Goal: Transaction & Acquisition: Book appointment/travel/reservation

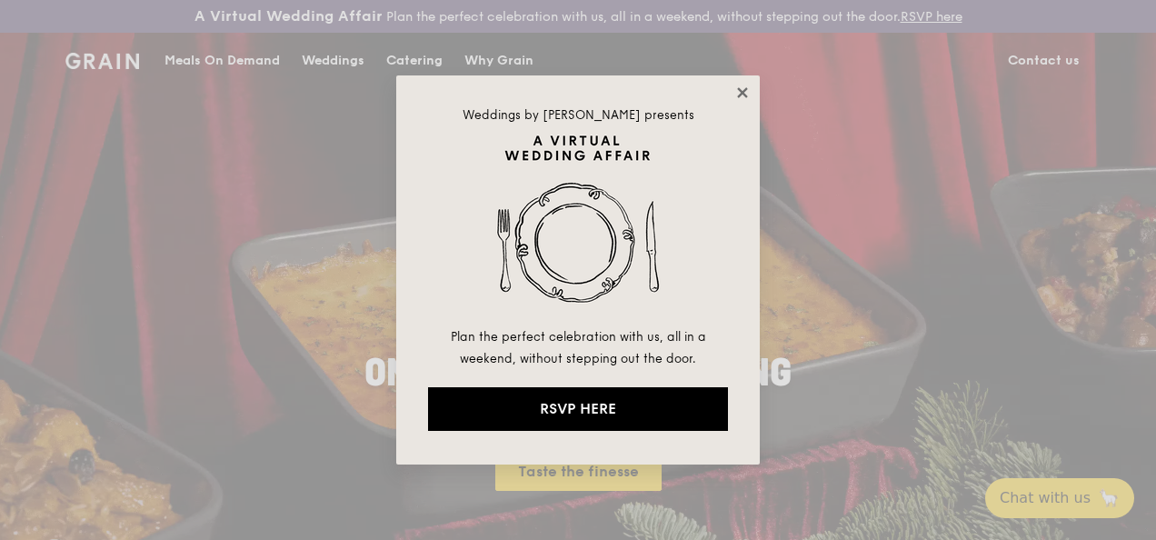
click at [742, 89] on icon at bounding box center [742, 93] width 16 height 16
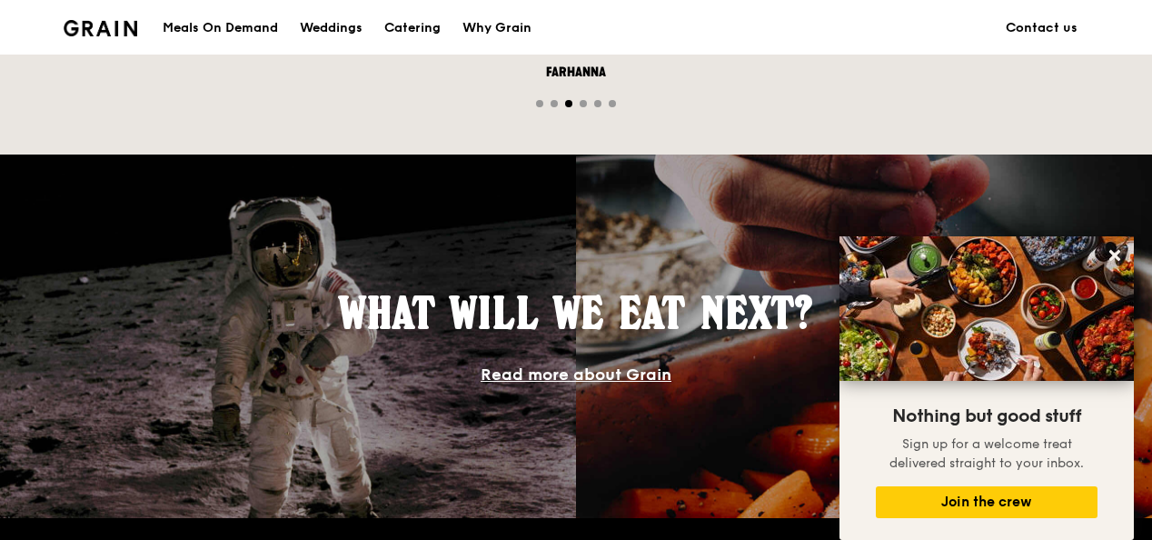
scroll to position [1478, 0]
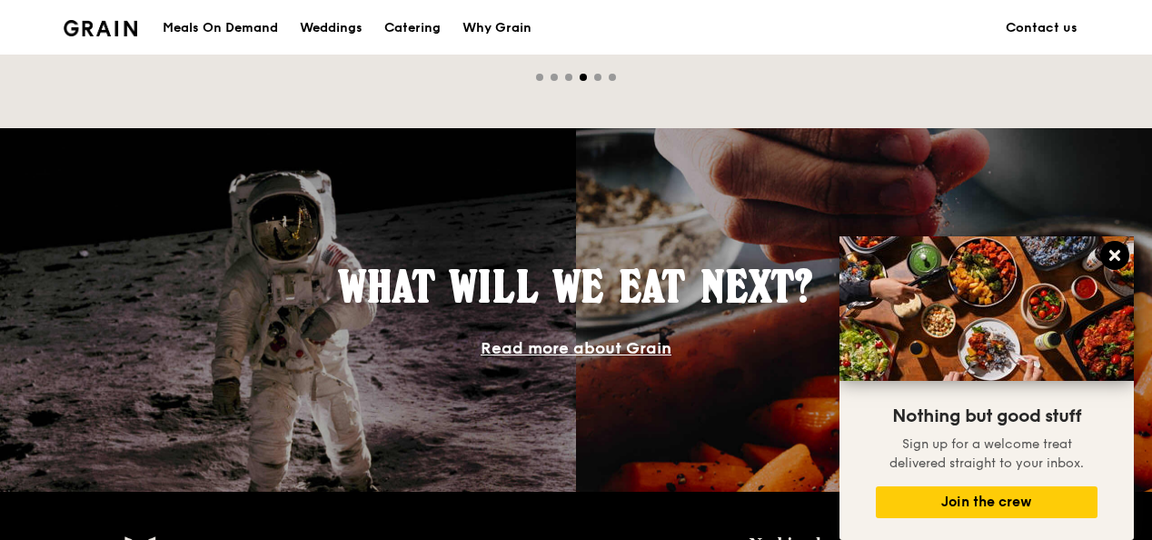
click at [1110, 260] on icon at bounding box center [1114, 255] width 11 height 11
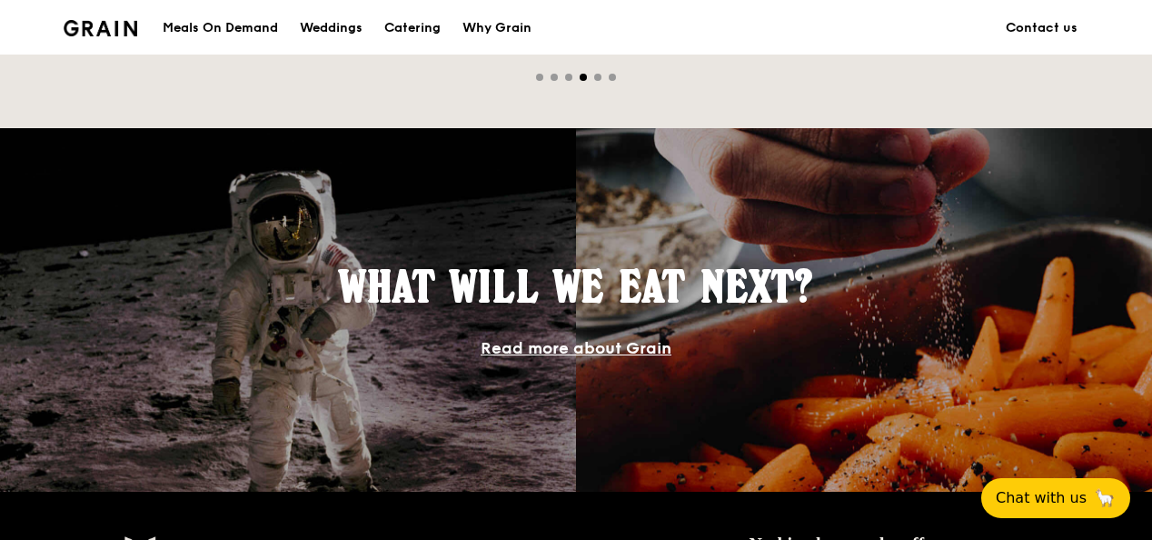
drag, startPoint x: 1150, startPoint y: 331, endPoint x: 1158, endPoint y: 265, distance: 65.8
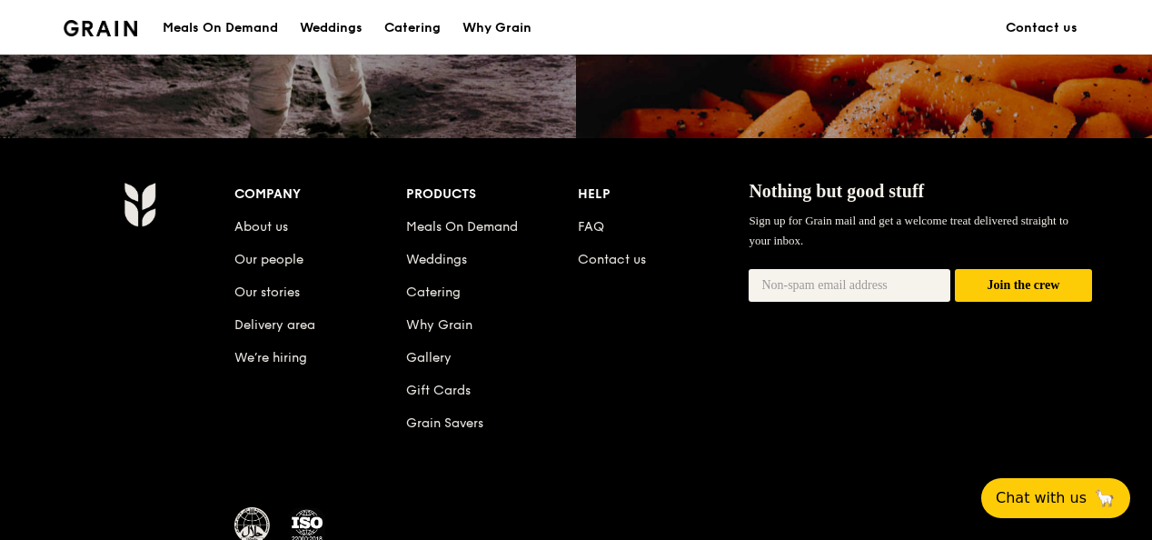
scroll to position [1849, 0]
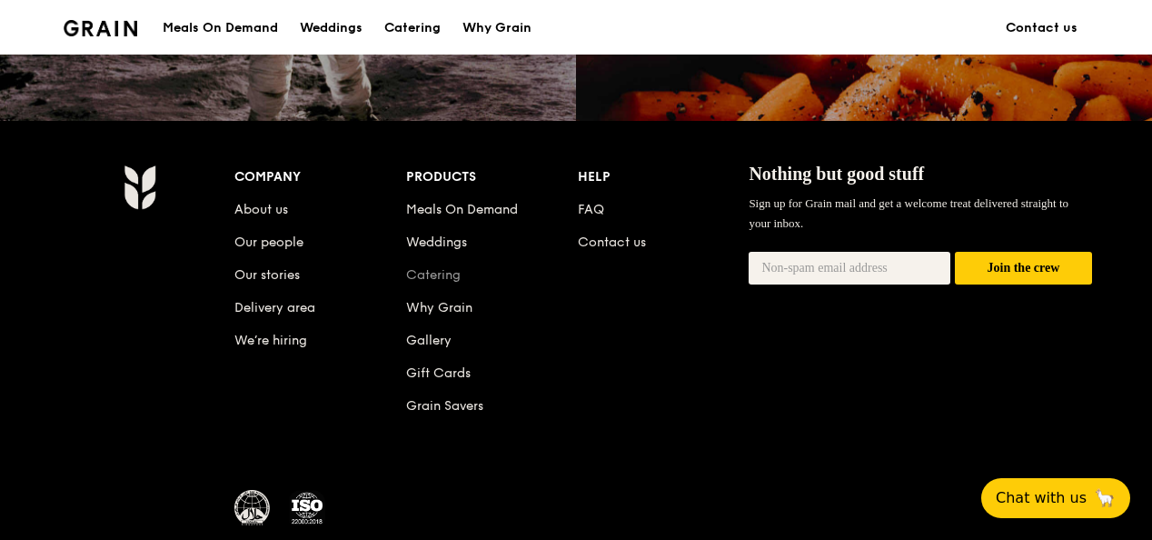
click at [446, 283] on link "Catering" at bounding box center [433, 274] width 55 height 15
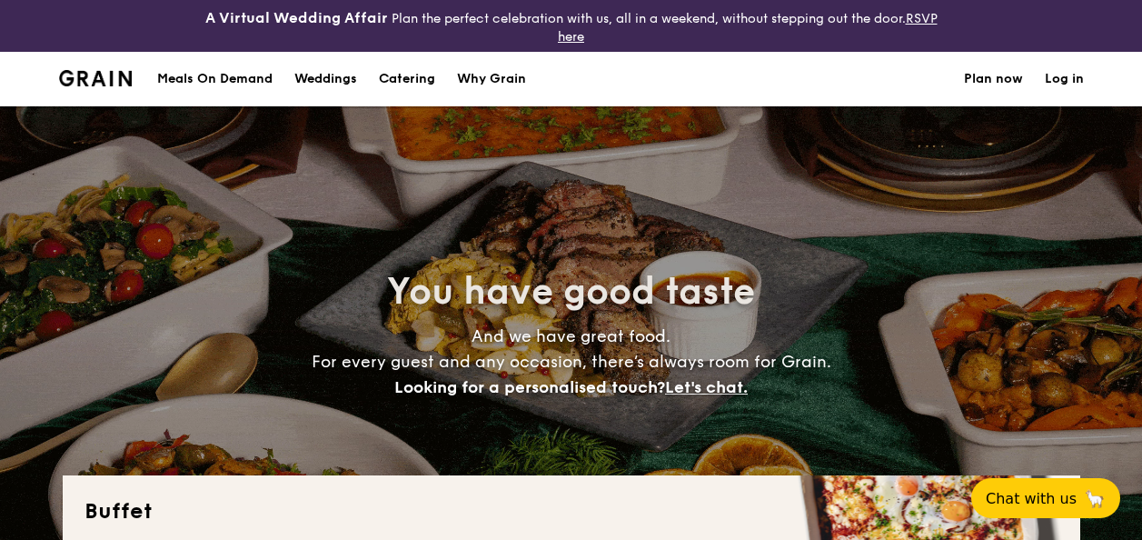
select select
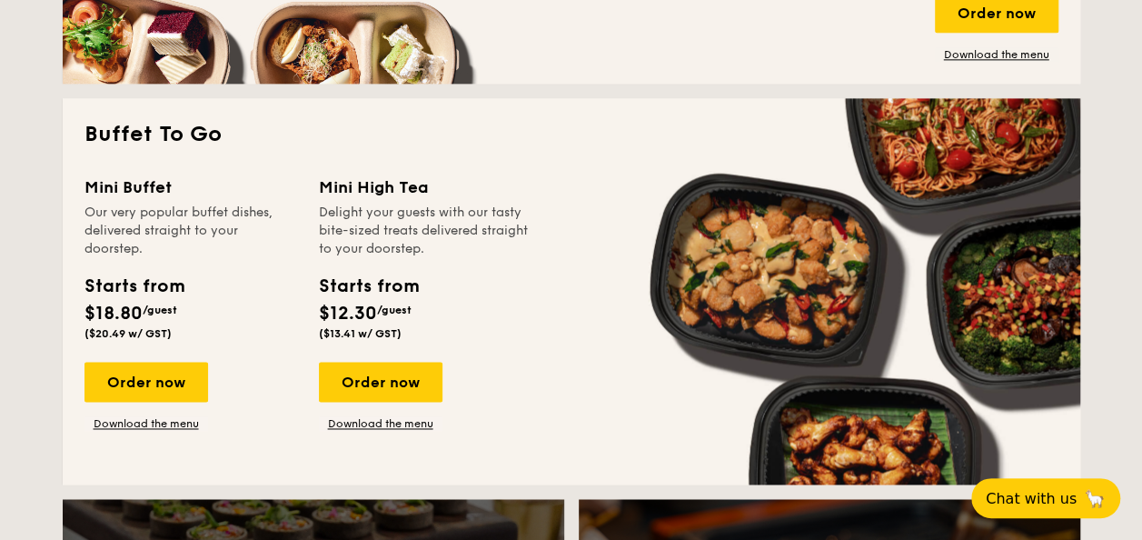
scroll to position [1201, 0]
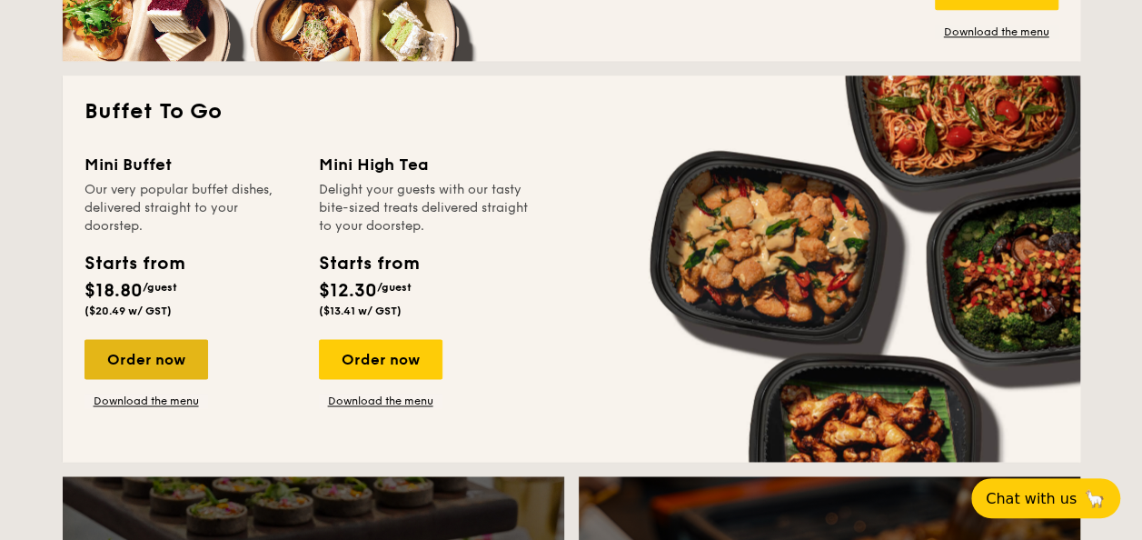
click at [125, 355] on div "Order now" at bounding box center [147, 359] width 124 height 40
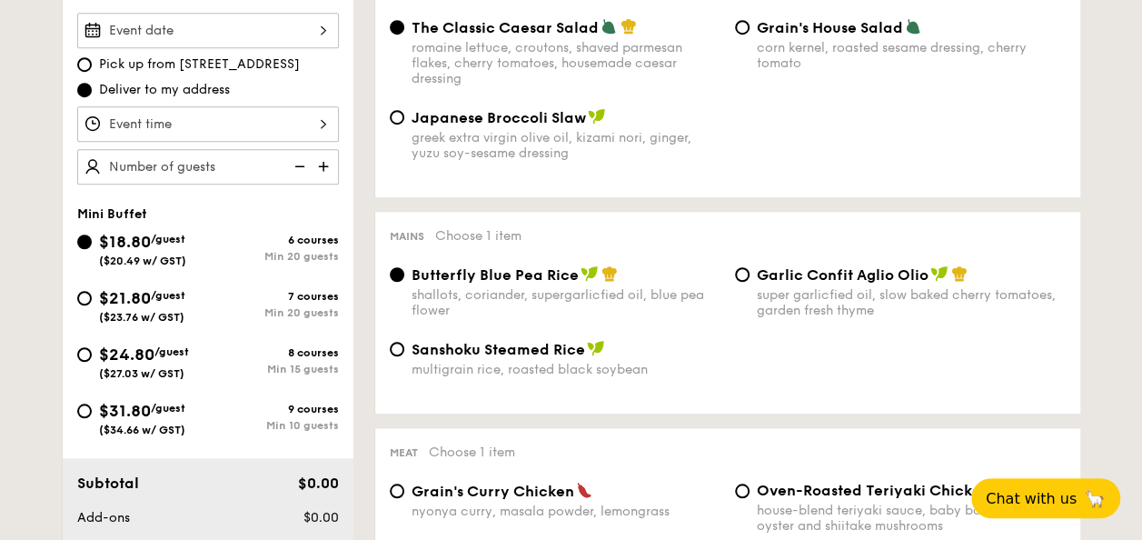
scroll to position [628, 0]
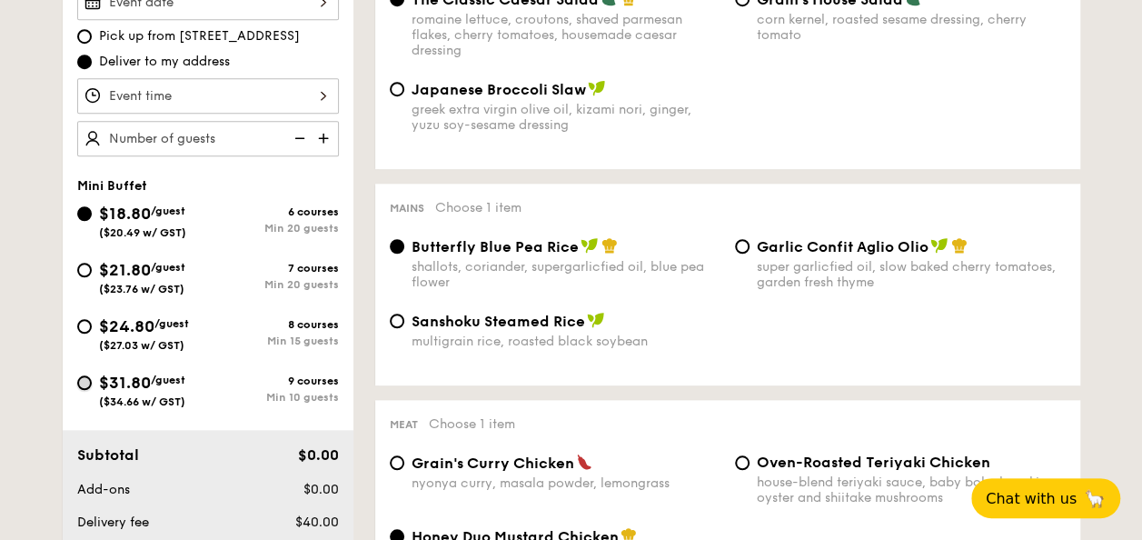
click at [85, 382] on input "$31.80 /guest ($34.66 w/ GST) 9 courses Min 10 guests" at bounding box center [84, 382] width 15 height 15
radio input "true"
radio input "false"
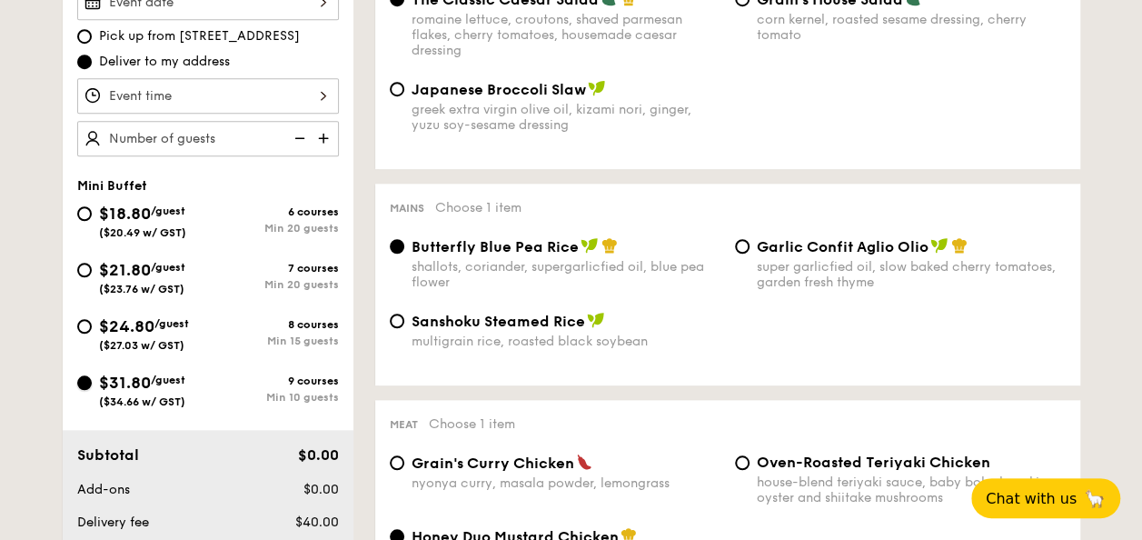
radio input "true"
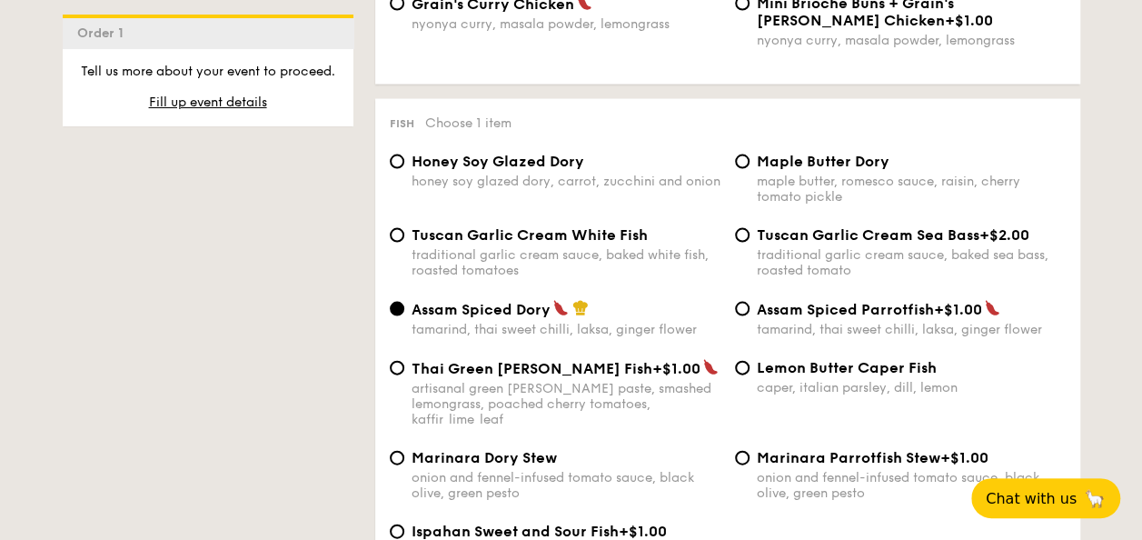
scroll to position [1796, 0]
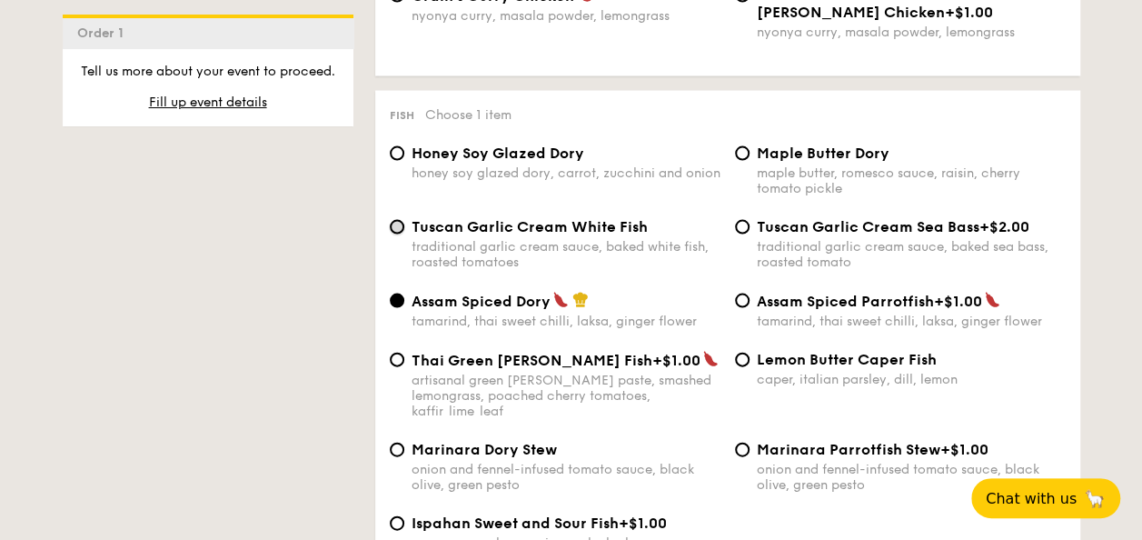
click at [397, 234] on input "Tuscan Garlic Cream White Fish traditional garlic cream sauce, baked white fish…" at bounding box center [397, 227] width 15 height 15
radio input "true"
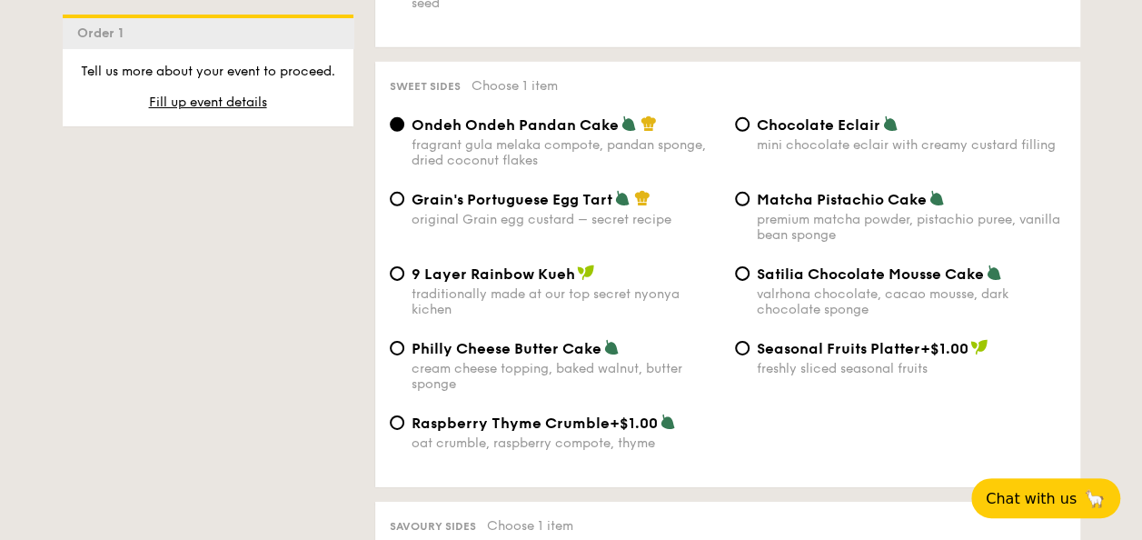
scroll to position [2726, 0]
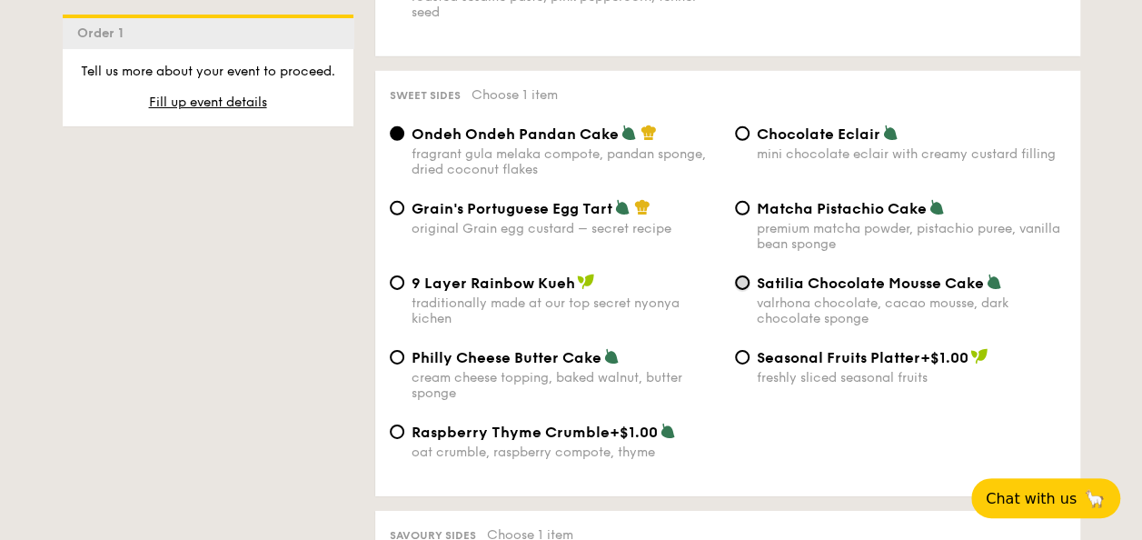
click at [748, 287] on input "Satilia Chocolate Mousse Cake valrhona chocolate, cacao mousse, dark chocolate …" at bounding box center [742, 282] width 15 height 15
radio input "true"
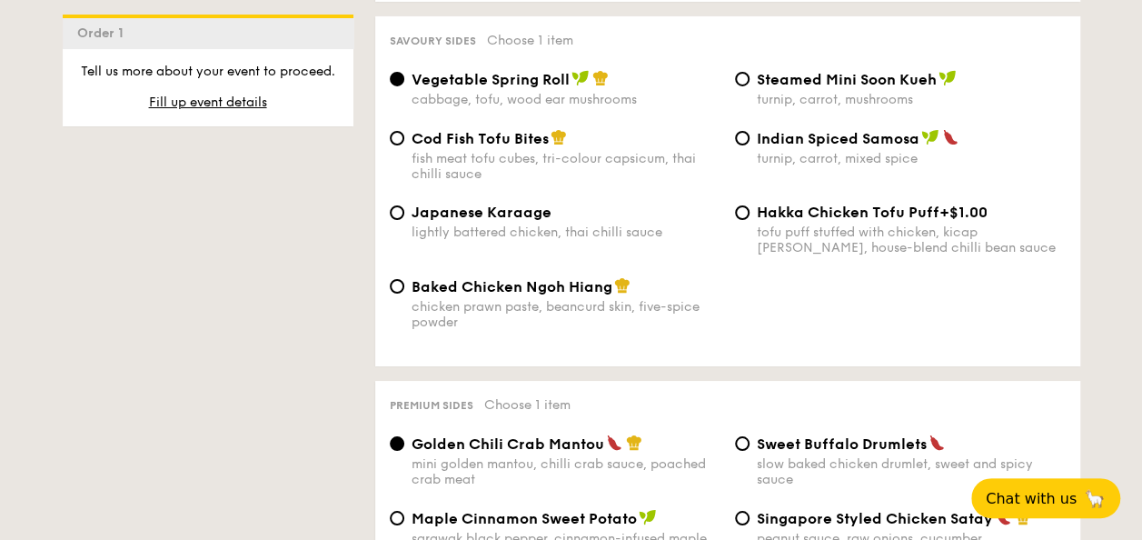
scroll to position [3187, 0]
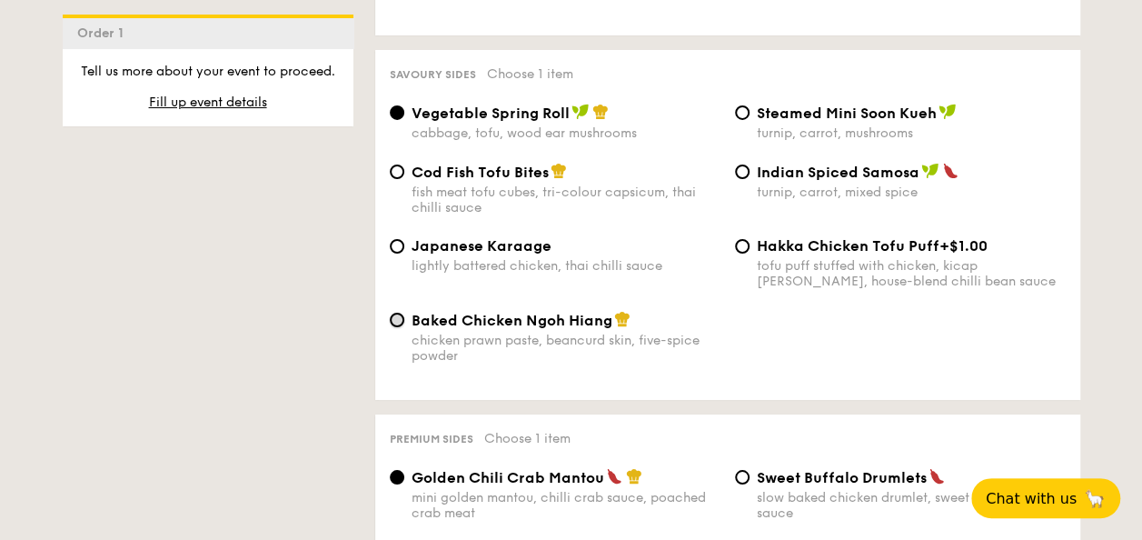
click at [397, 323] on input "Baked Chicken Ngoh Hiang chicken prawn paste, beancurd skin, five-spice powder" at bounding box center [397, 320] width 15 height 15
radio input "true"
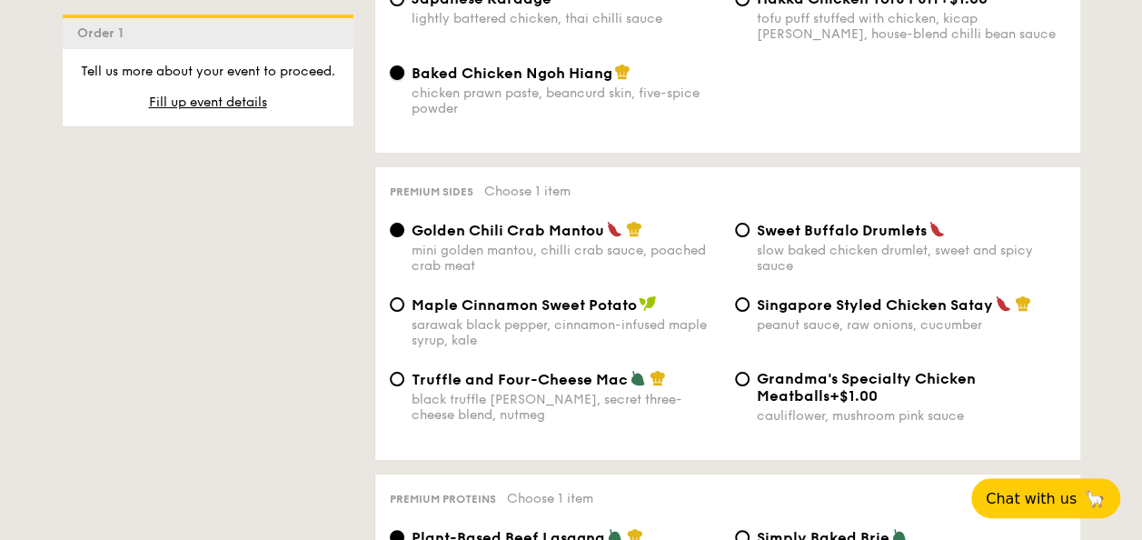
scroll to position [3443, 0]
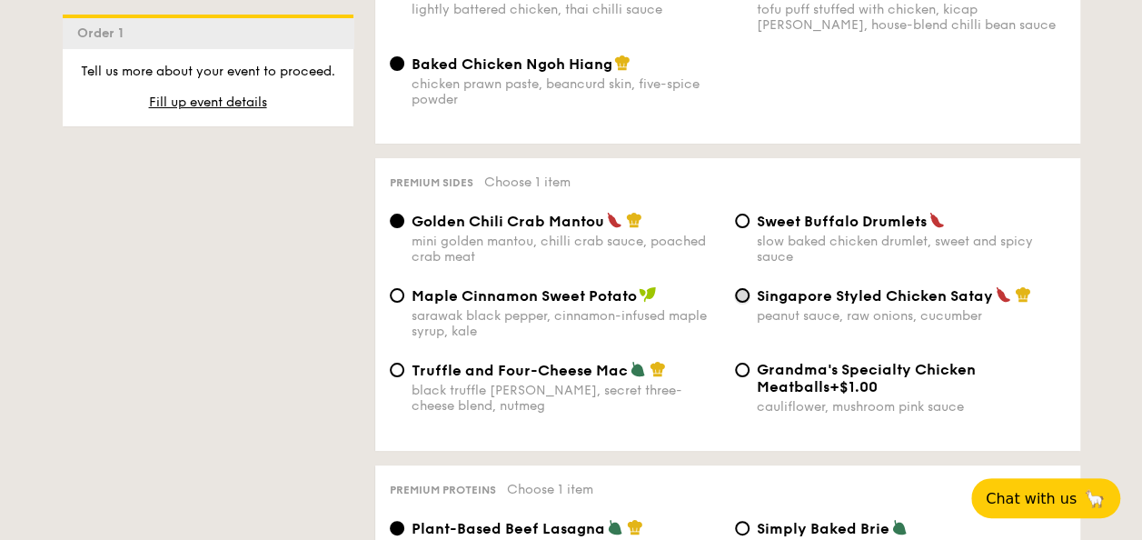
click at [741, 303] on input "Singapore Styled Chicken Satay peanut sauce, raw onions, cucumber" at bounding box center [742, 295] width 15 height 15
radio input "true"
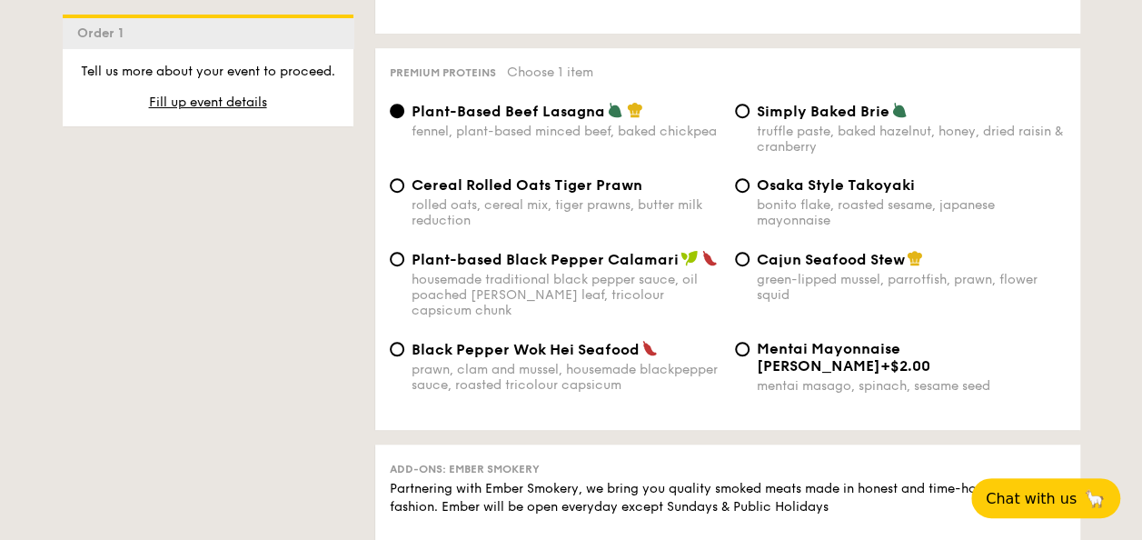
scroll to position [3852, 0]
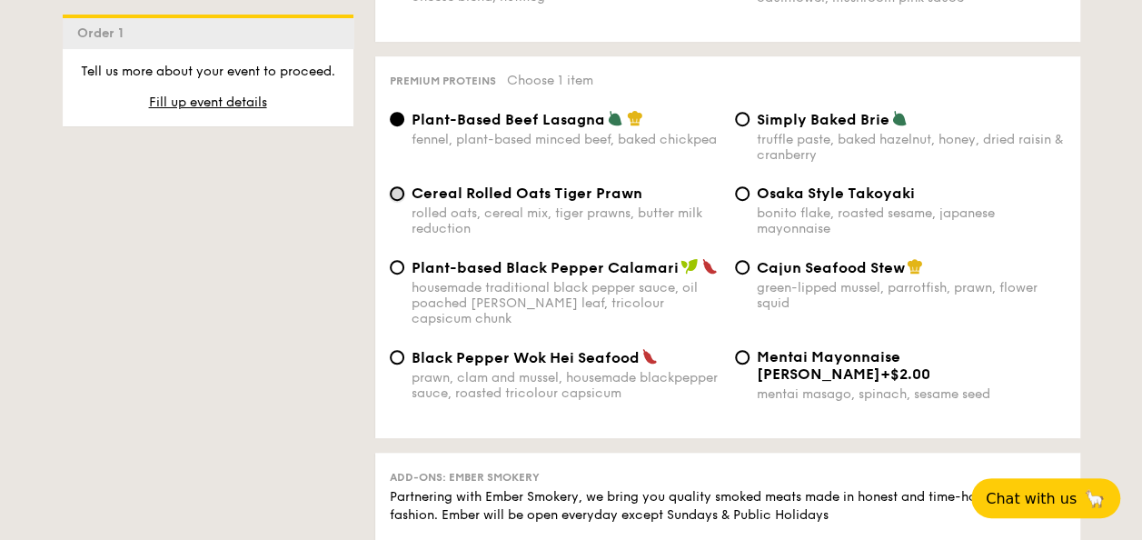
click at [402, 201] on input "Cereal Rolled Oats Tiger Prawn rolled oats, cereal mix, tiger prawns, butter mi…" at bounding box center [397, 193] width 15 height 15
radio input "true"
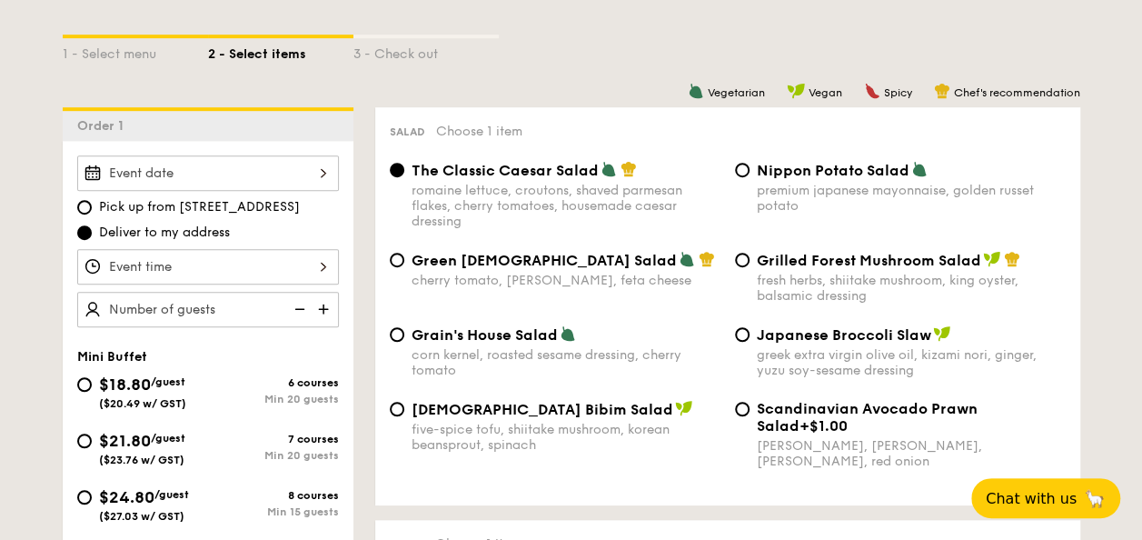
scroll to position [449, 0]
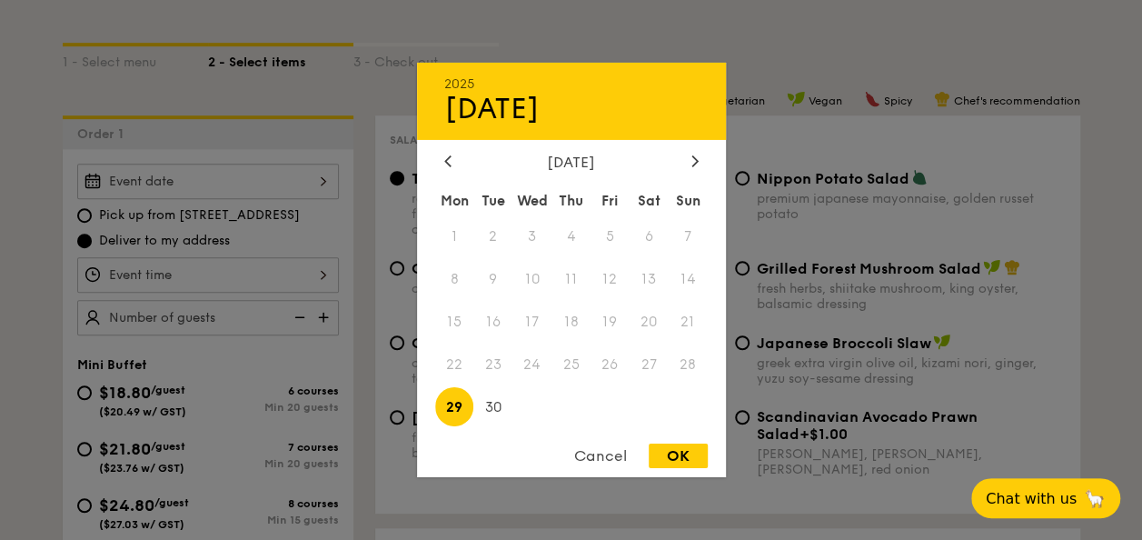
click at [274, 181] on div "2025 Sep 29 September 2025 Mon Tue Wed Thu Fri Sat Sun 1 2 3 4 5 6 7 8 9 10 11 …" at bounding box center [208, 181] width 262 height 35
click at [451, 158] on icon at bounding box center [447, 160] width 7 height 12
click at [681, 156] on div "August 2025" at bounding box center [571, 162] width 254 height 17
click at [695, 162] on icon at bounding box center [694, 160] width 7 height 12
click at [687, 158] on div at bounding box center [695, 162] width 16 height 17
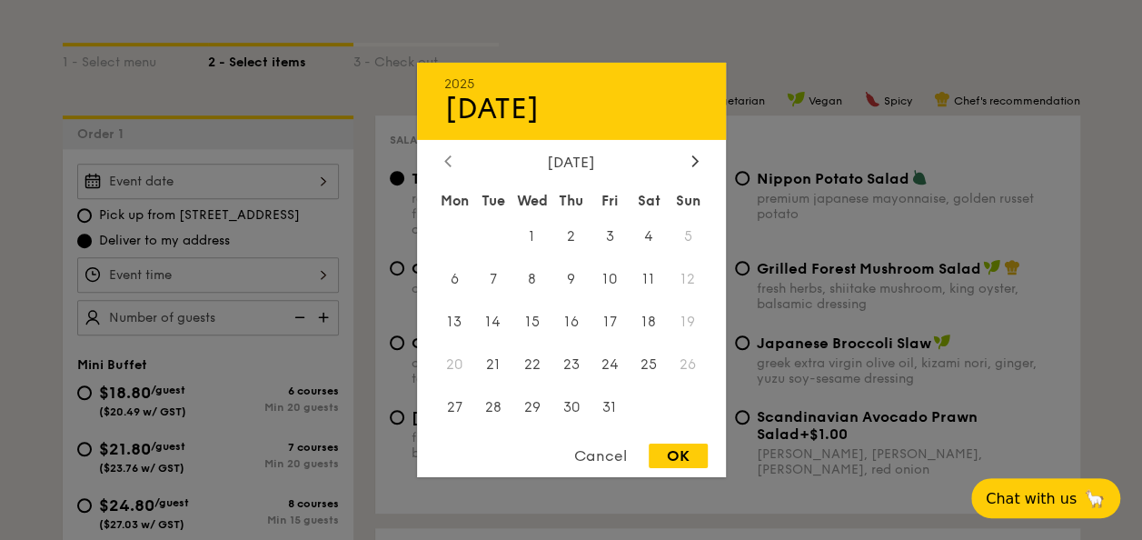
click at [443, 164] on div at bounding box center [448, 162] width 16 height 17
click at [454, 402] on span "29" at bounding box center [454, 406] width 39 height 39
click at [657, 365] on span "27" at bounding box center [649, 363] width 39 height 39
click at [645, 361] on span "27" at bounding box center [649, 363] width 39 height 39
click at [1096, 155] on div at bounding box center [571, 270] width 1142 height 540
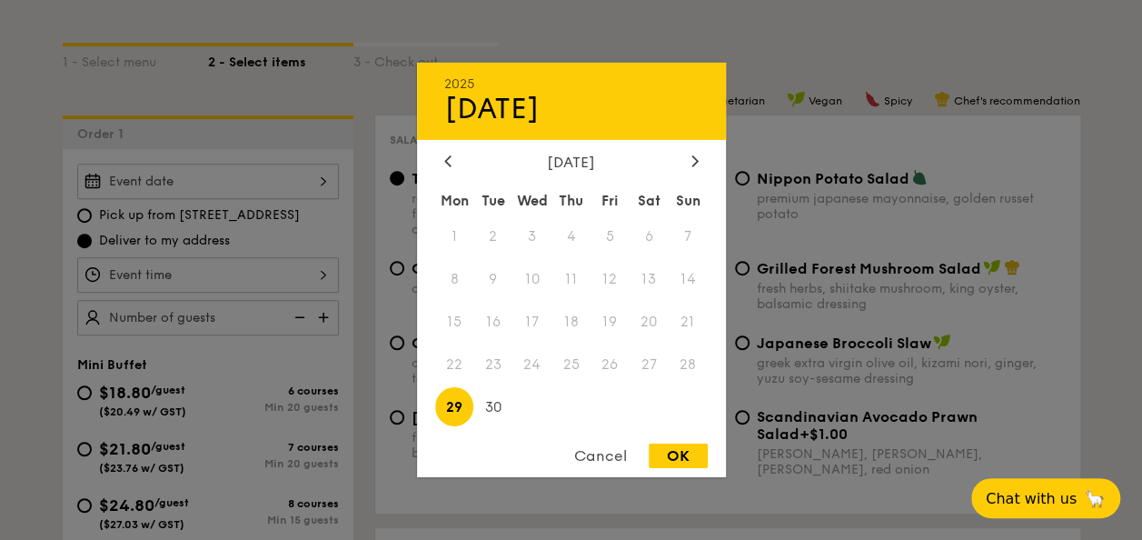
click at [313, 179] on div "2025 Sep 29 September 2025 Mon Tue Wed Thu Fri Sat Sun 1 2 3 4 5 6 7 8 9 10 11 …" at bounding box center [208, 181] width 262 height 35
click at [1099, 104] on div at bounding box center [571, 270] width 1142 height 540
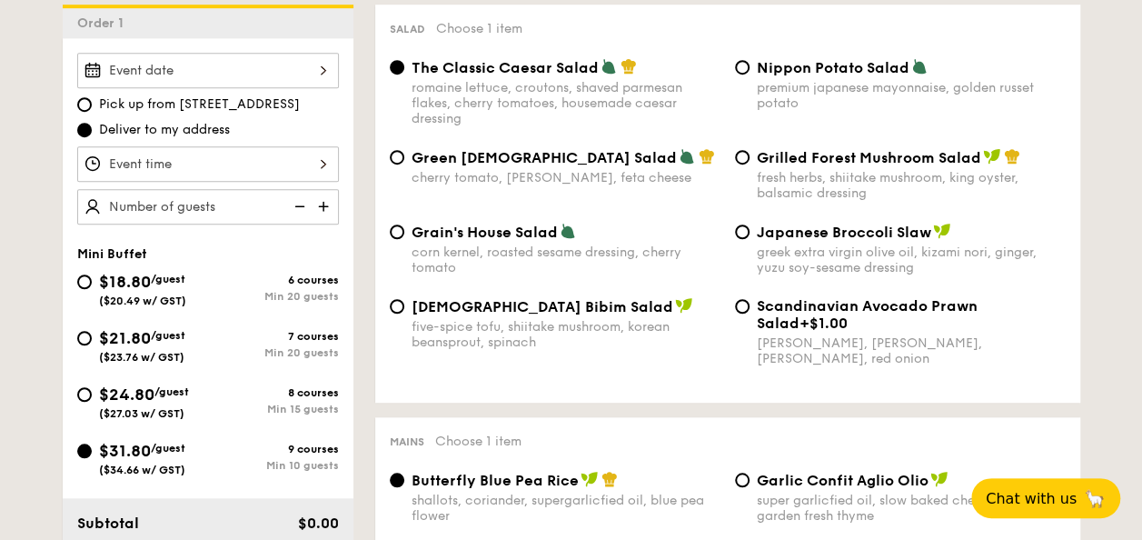
scroll to position [525, 0]
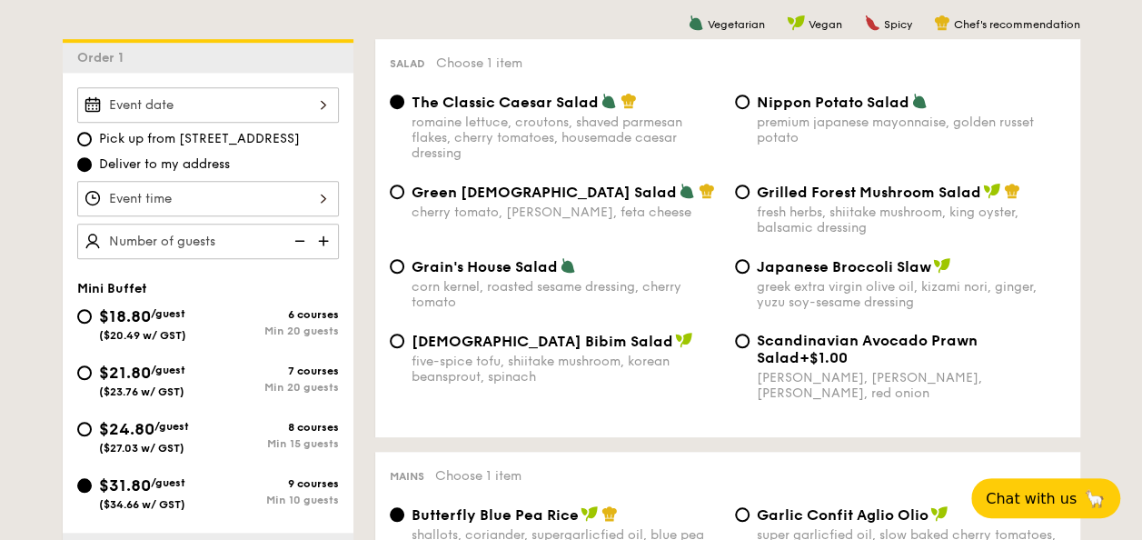
click at [253, 201] on div at bounding box center [208, 198] width 262 height 35
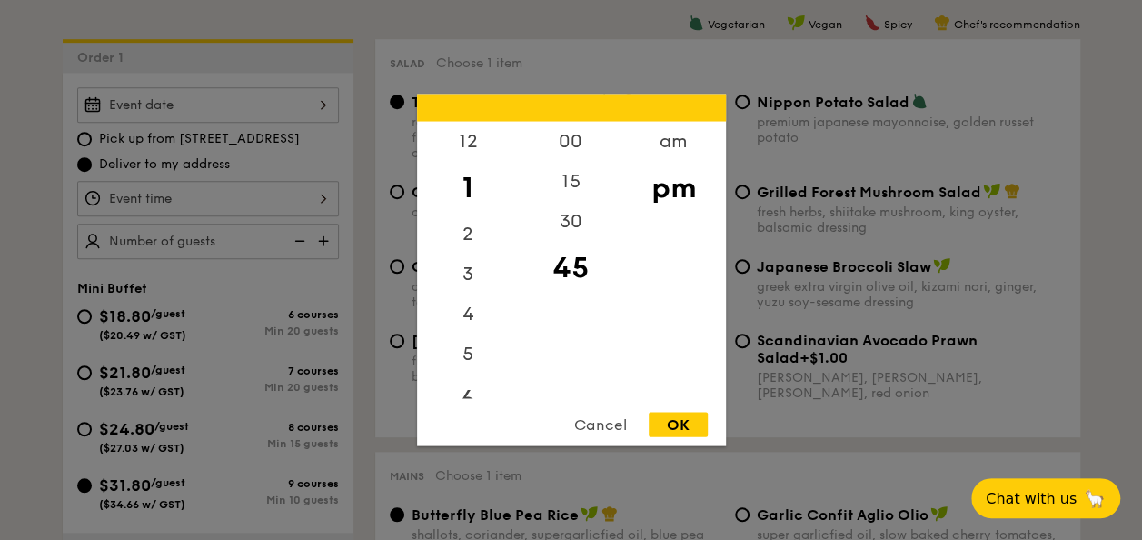
click at [466, 391] on div "6" at bounding box center [468, 400] width 103 height 53
click at [471, 389] on div "6" at bounding box center [468, 388] width 103 height 53
click at [468, 384] on div "6" at bounding box center [468, 388] width 103 height 53
click at [564, 265] on div "45" at bounding box center [571, 268] width 103 height 53
click at [673, 429] on div "OK" at bounding box center [678, 425] width 59 height 25
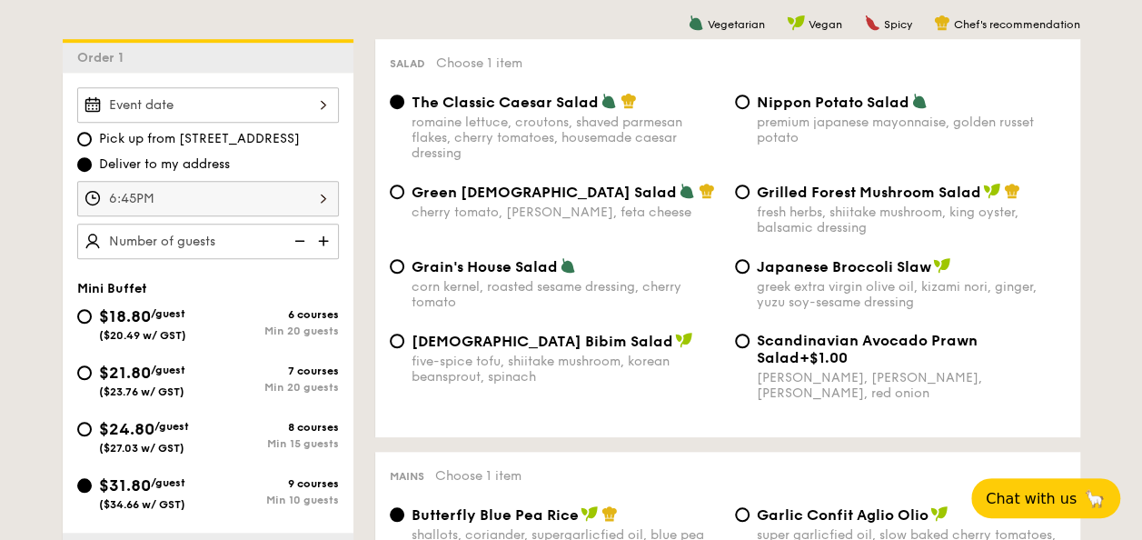
click at [301, 204] on div "6:45PM" at bounding box center [208, 198] width 262 height 35
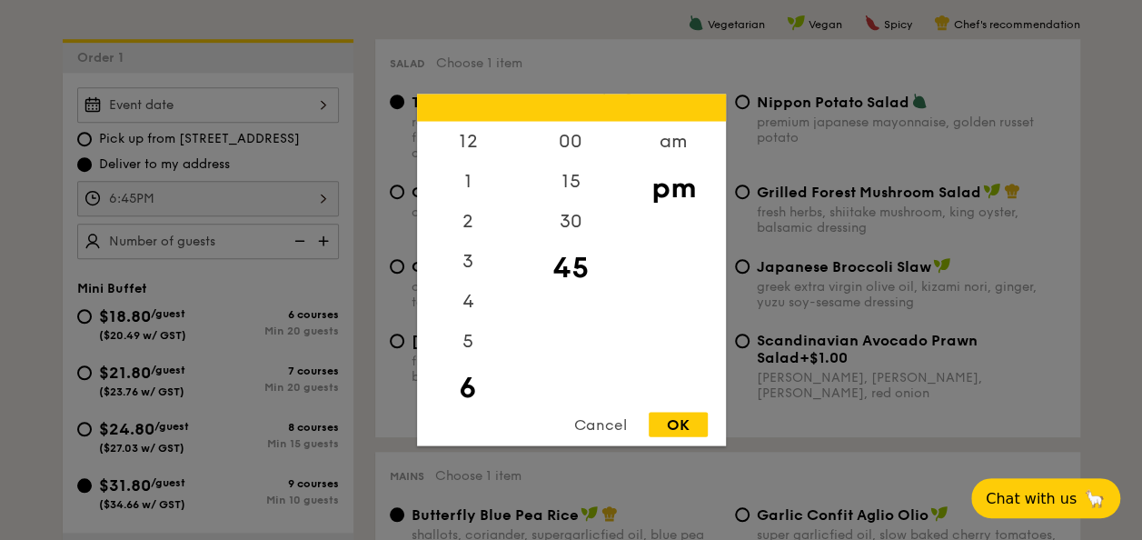
scroll to position [40, 0]
click at [462, 389] on div "7" at bounding box center [468, 400] width 103 height 53
click at [571, 149] on div "00" at bounding box center [571, 148] width 103 height 53
click at [687, 426] on div "OK" at bounding box center [678, 425] width 59 height 25
type input "7:00PM"
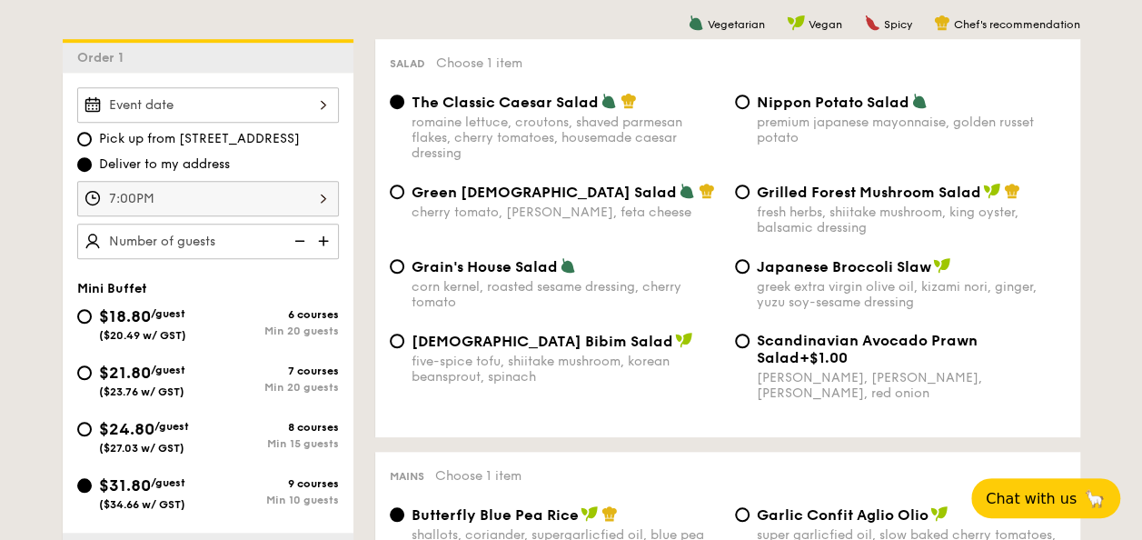
click at [313, 239] on img at bounding box center [325, 241] width 27 height 35
type input "10 guests"
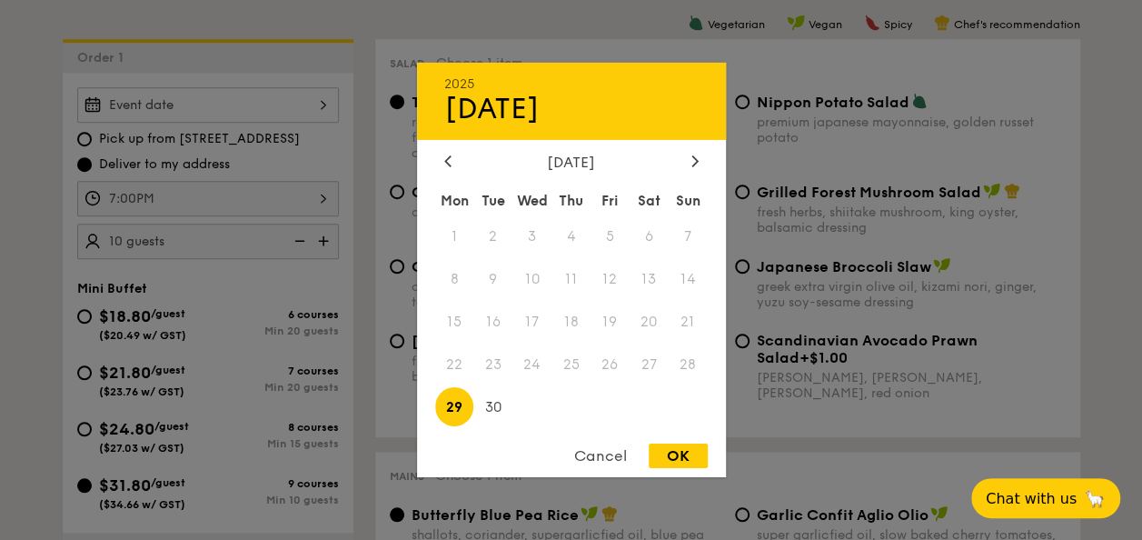
click at [313, 110] on div "2025 Sep 29 September 2025 Mon Tue Wed Thu Fri Sat Sun 1 2 3 4 5 6 7 8 9 10 11 …" at bounding box center [208, 104] width 262 height 35
drag, startPoint x: 657, startPoint y: 366, endPoint x: 651, endPoint y: 343, distance: 23.6
click at [655, 366] on span "27" at bounding box center [649, 363] width 39 height 39
click at [1117, 96] on div at bounding box center [571, 270] width 1142 height 540
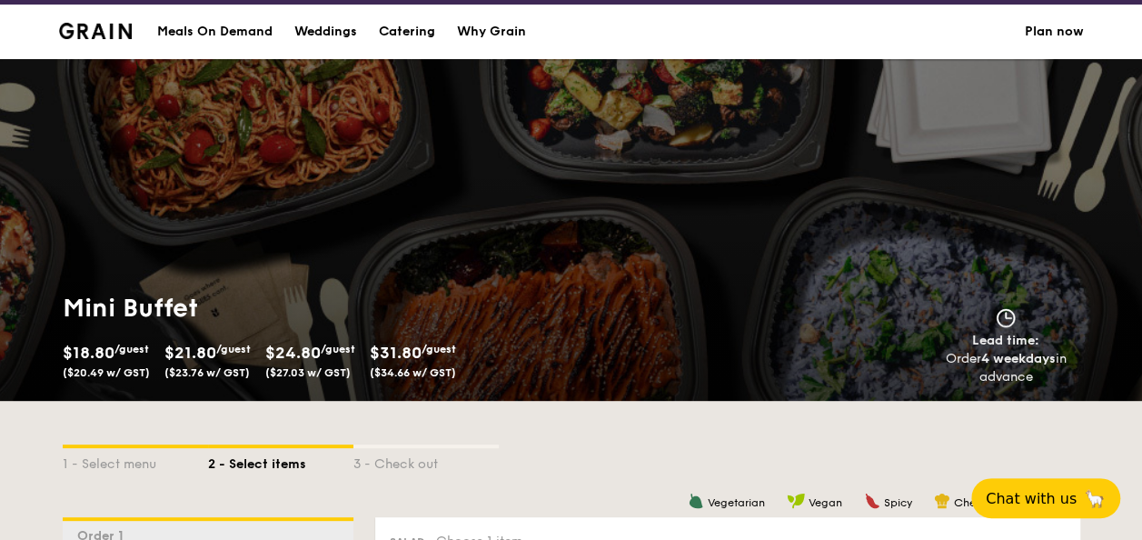
scroll to position [0, 0]
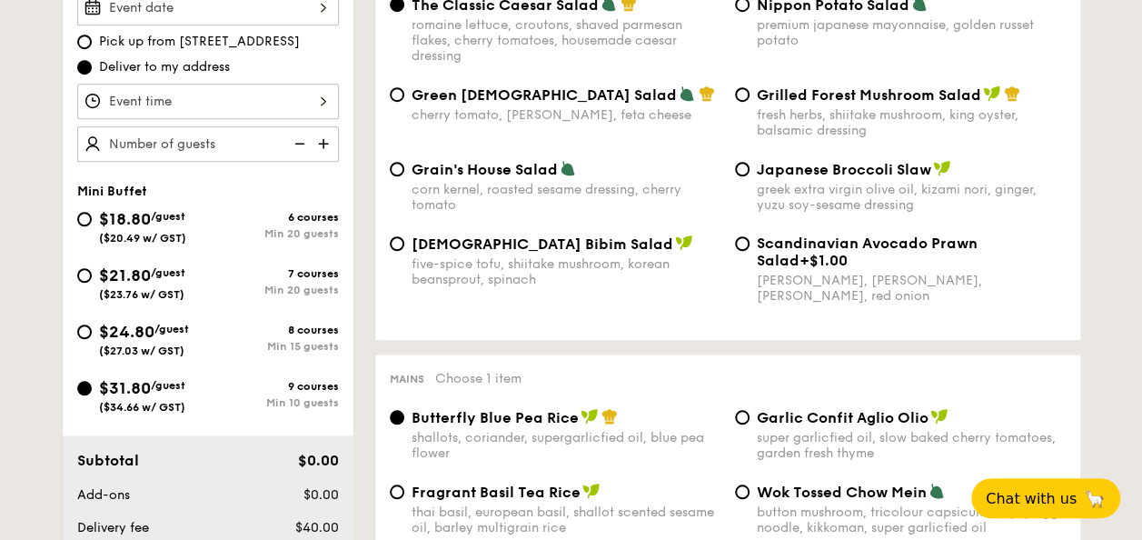
scroll to position [494, 0]
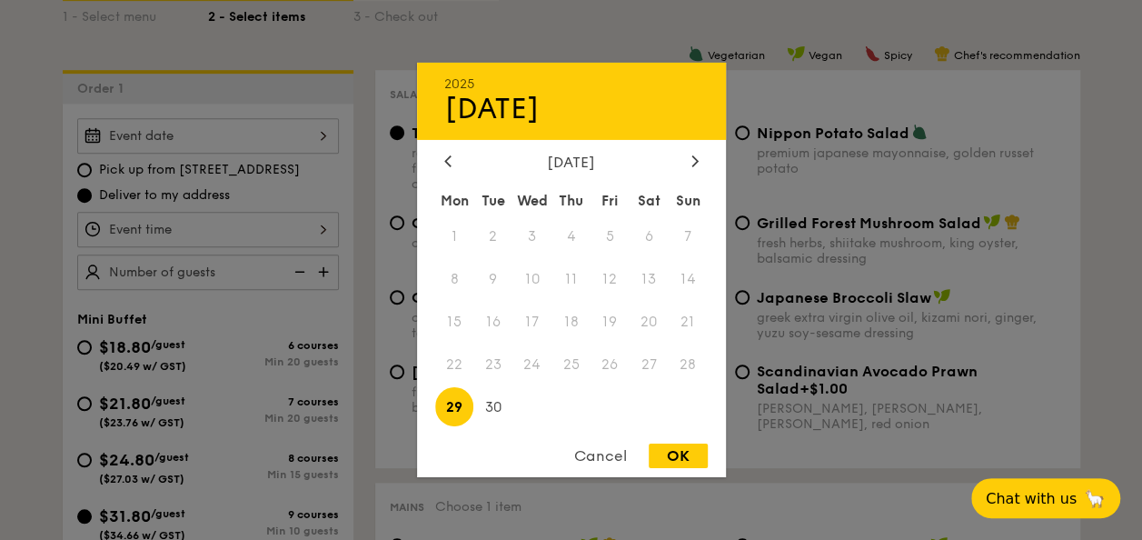
click at [267, 134] on div "2025 Sep 29 September 2025 Mon Tue Wed Thu Fri Sat Sun 1 2 3 4 5 6 7 8 9 10 11 …" at bounding box center [208, 135] width 262 height 35
click at [649, 367] on span "27" at bounding box center [649, 363] width 39 height 39
click at [652, 363] on span "27" at bounding box center [649, 363] width 39 height 39
click at [449, 158] on icon at bounding box center [447, 160] width 7 height 12
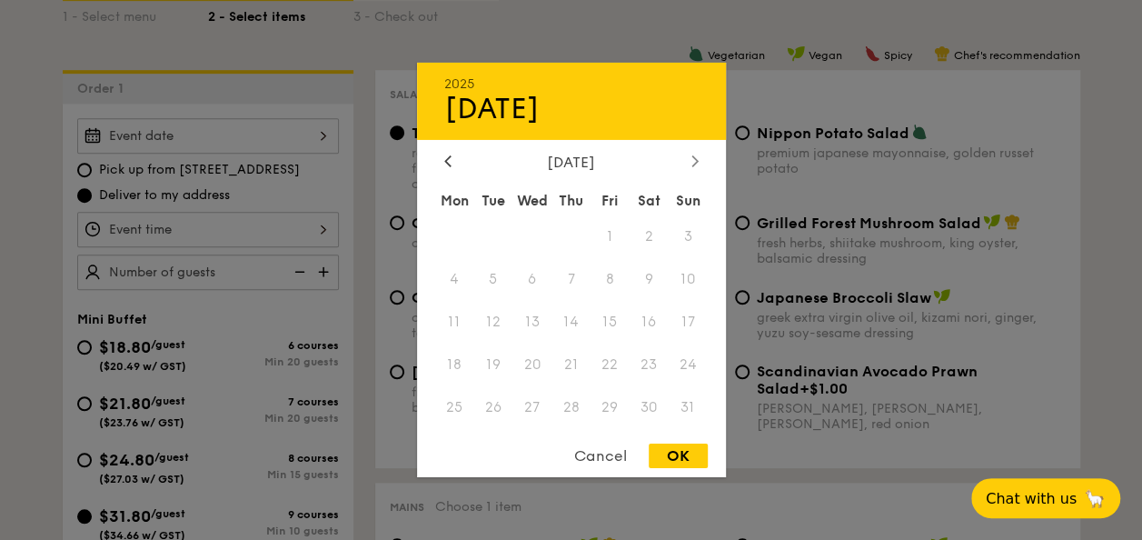
click at [698, 155] on icon at bounding box center [694, 160] width 7 height 12
click at [651, 363] on span "27" at bounding box center [649, 363] width 39 height 39
click at [273, 142] on div at bounding box center [571, 270] width 1142 height 540
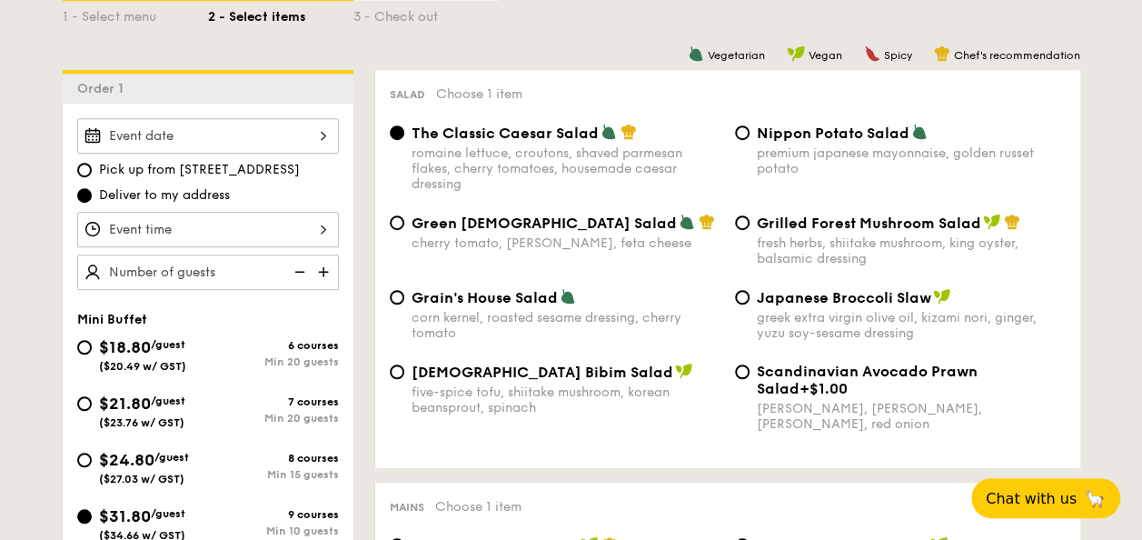
click at [303, 132] on div at bounding box center [208, 135] width 262 height 35
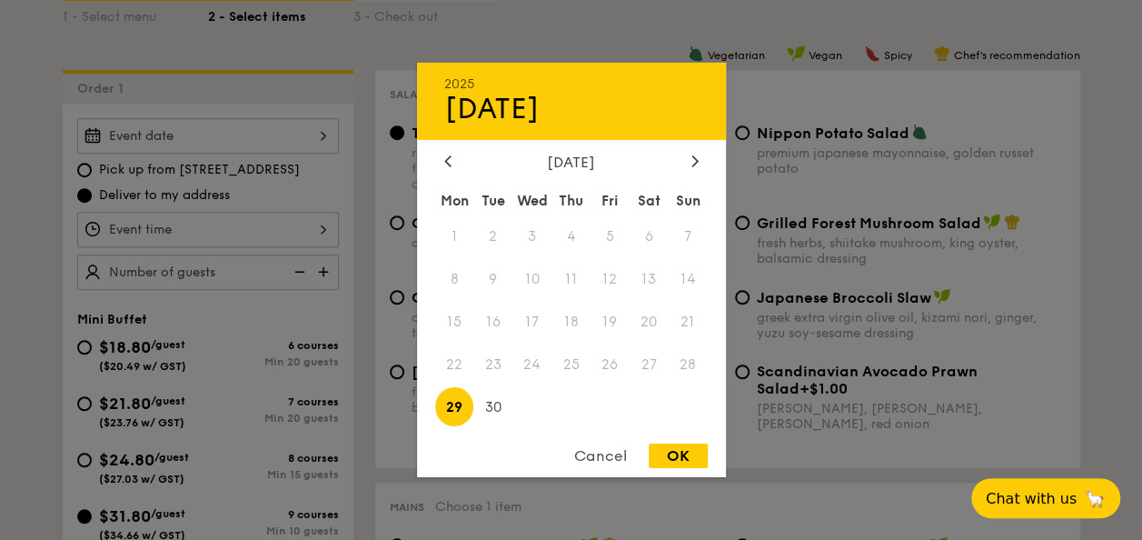
click at [652, 363] on span "27" at bounding box center [649, 363] width 39 height 39
click at [284, 229] on div at bounding box center [571, 270] width 1142 height 540
click at [326, 134] on div "2025 Sep 29 September 2025 Mon Tue Wed Thu Fri Sat Sun 1 2 3 4 5 6 7 8 9 10 11 …" at bounding box center [208, 135] width 262 height 35
click at [459, 413] on span "29" at bounding box center [454, 406] width 39 height 39
click at [652, 363] on span "27" at bounding box center [649, 363] width 39 height 39
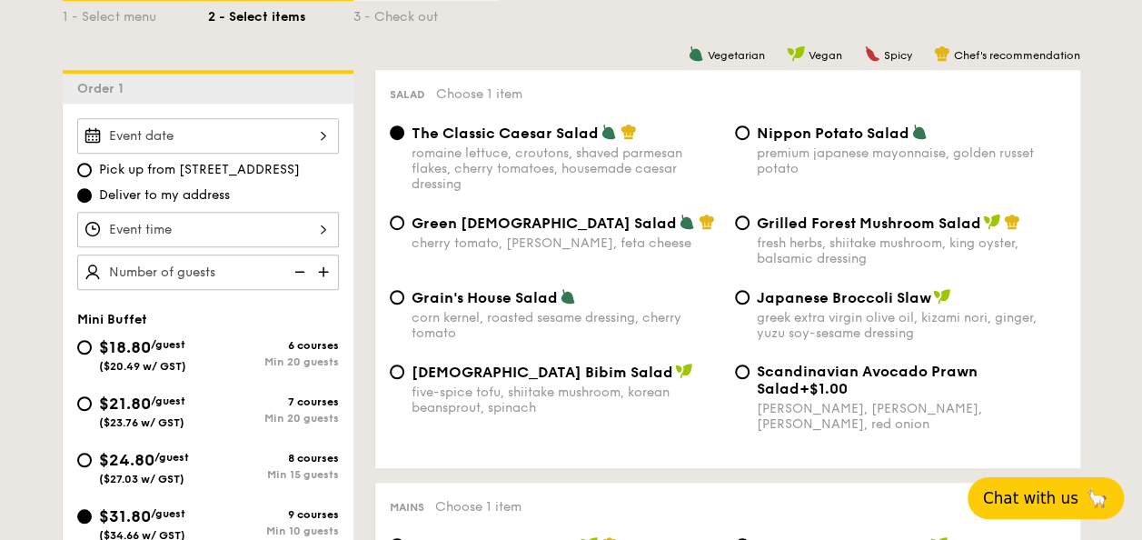
click at [1022, 500] on span "Chat with us" at bounding box center [1030, 498] width 95 height 18
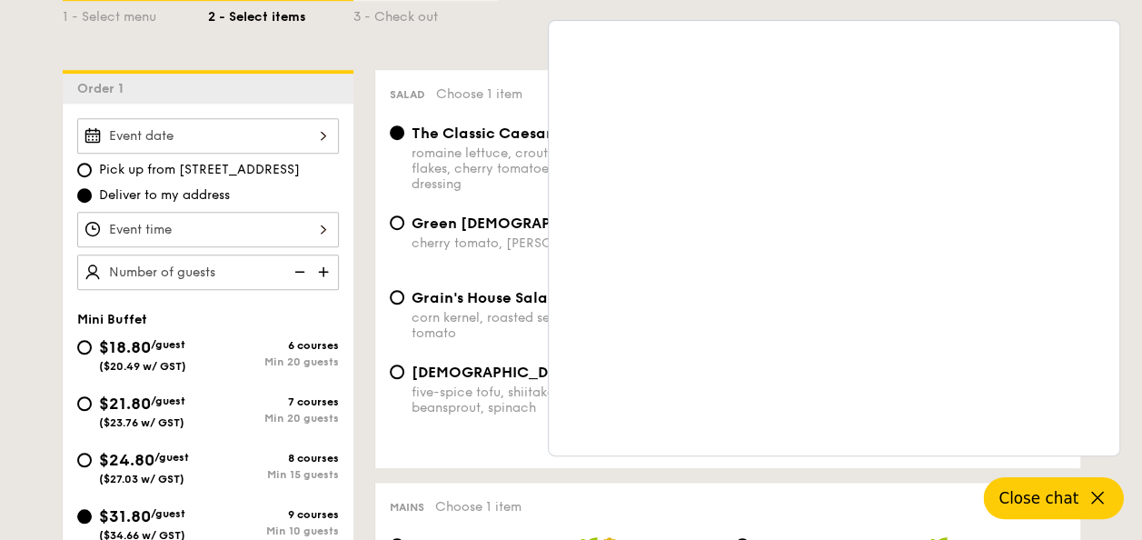
click at [403, 27] on div "1 - Select menu 2 - Select items 3 - Check out" at bounding box center [572, 12] width 1018 height 116
click at [1067, 504] on span "Close chat" at bounding box center [1039, 498] width 80 height 18
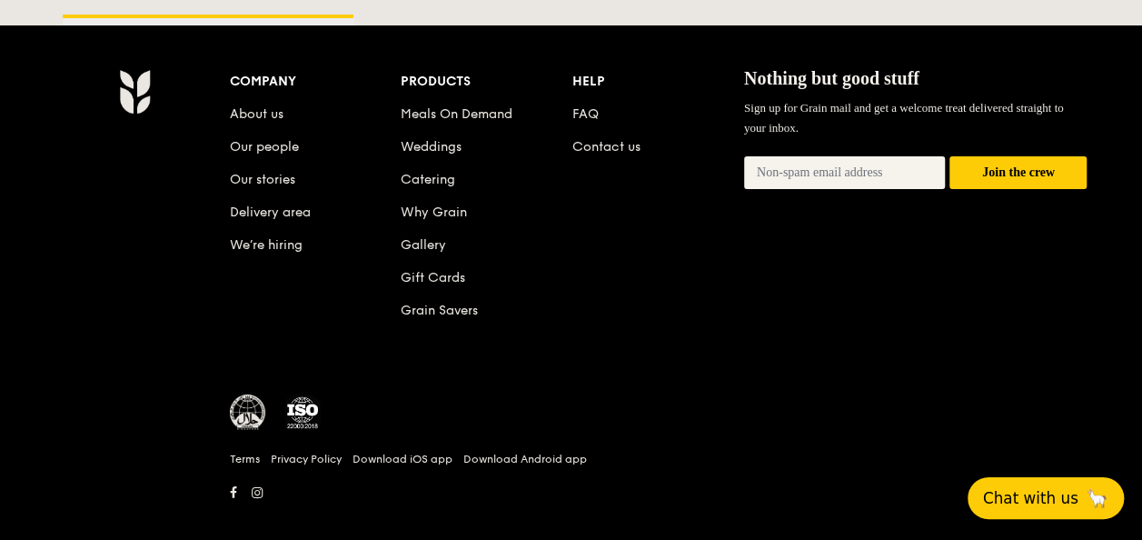
scroll to position [6465, 0]
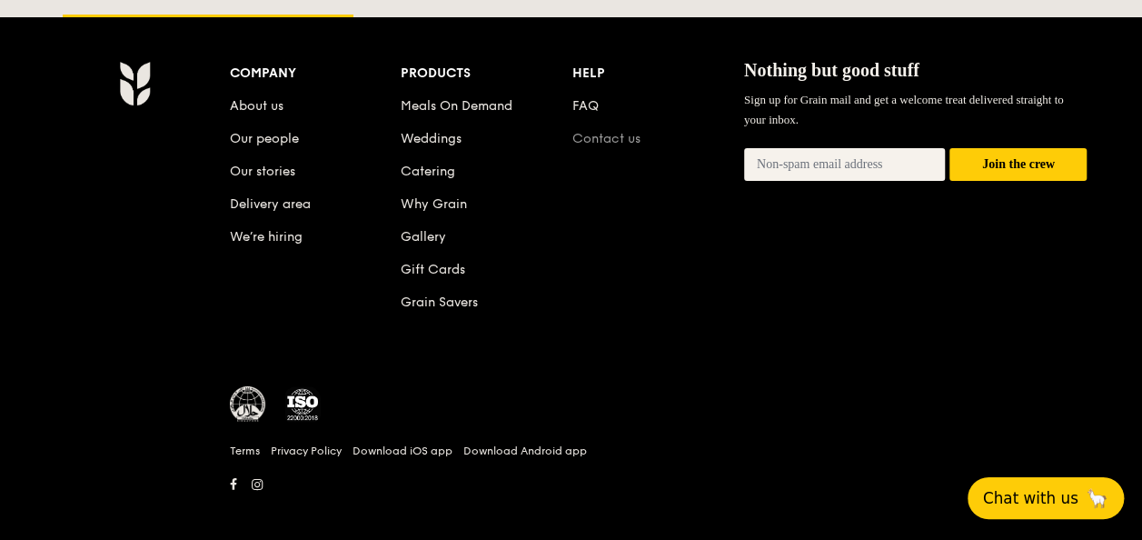
click at [618, 131] on link "Contact us" at bounding box center [606, 138] width 68 height 15
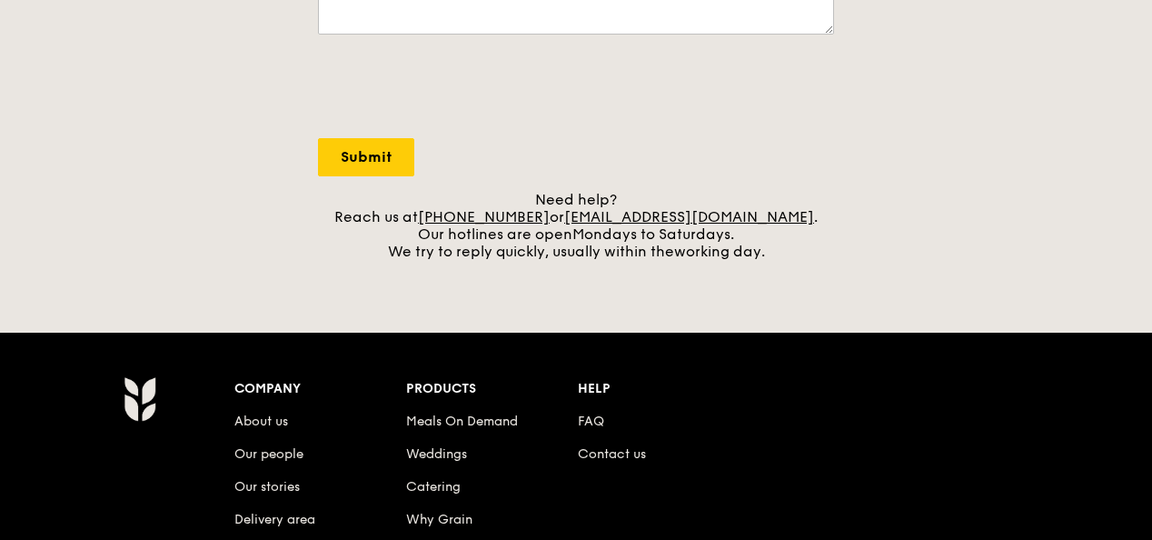
scroll to position [638, 0]
